Goal: Task Accomplishment & Management: Use online tool/utility

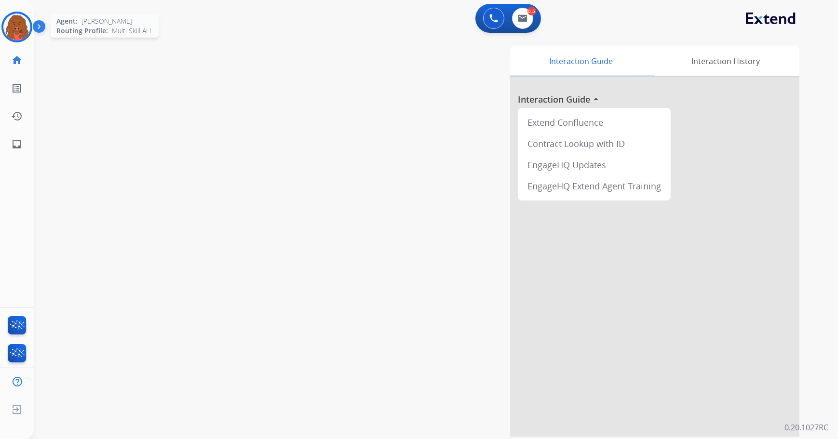
click at [29, 24] on img at bounding box center [16, 26] width 27 height 27
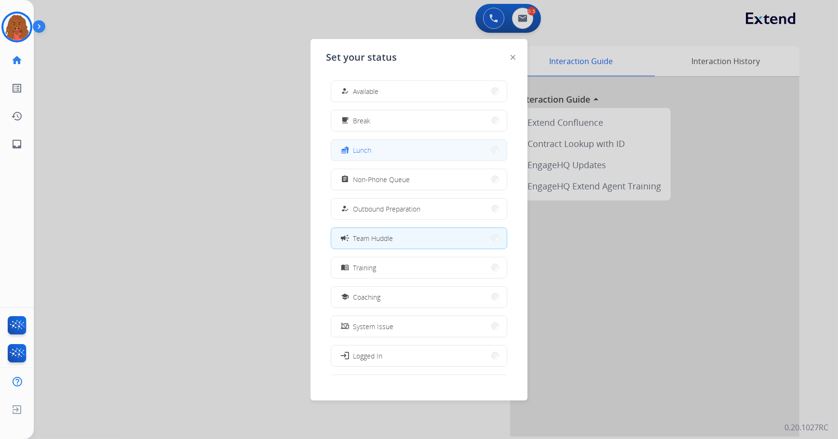
click at [386, 144] on button "fastfood Lunch" at bounding box center [418, 150] width 175 height 21
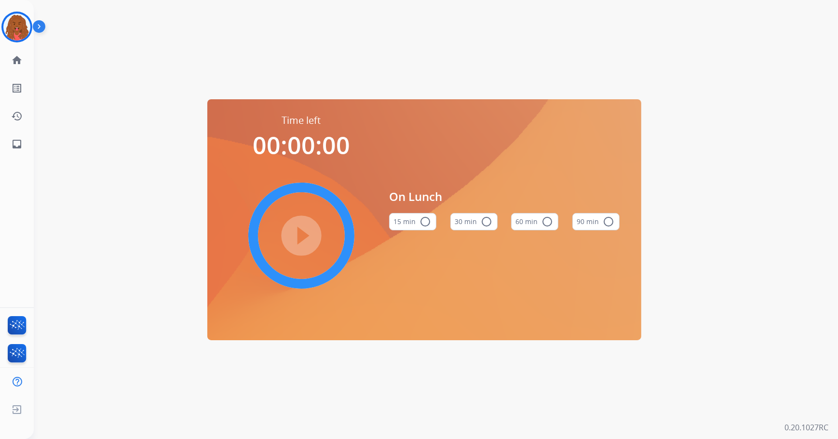
click at [537, 224] on button "60 min radio_button_unchecked" at bounding box center [534, 221] width 47 height 17
click at [304, 232] on mat-icon "play_circle_filled" at bounding box center [301, 236] width 12 height 12
